Goal: Navigation & Orientation: Find specific page/section

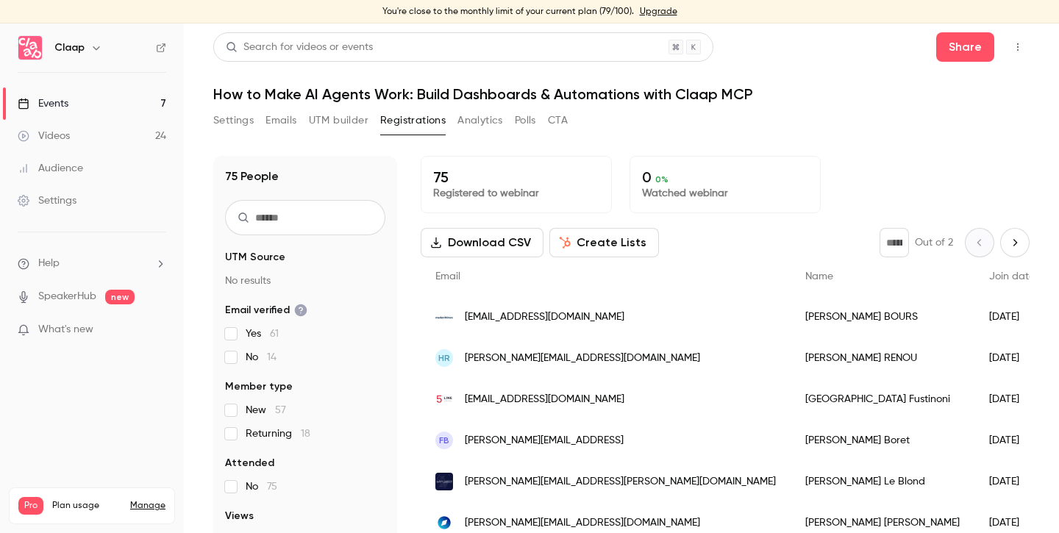
click at [110, 105] on link "Events 7" at bounding box center [92, 104] width 184 height 32
